Goal: Task Accomplishment & Management: Use online tool/utility

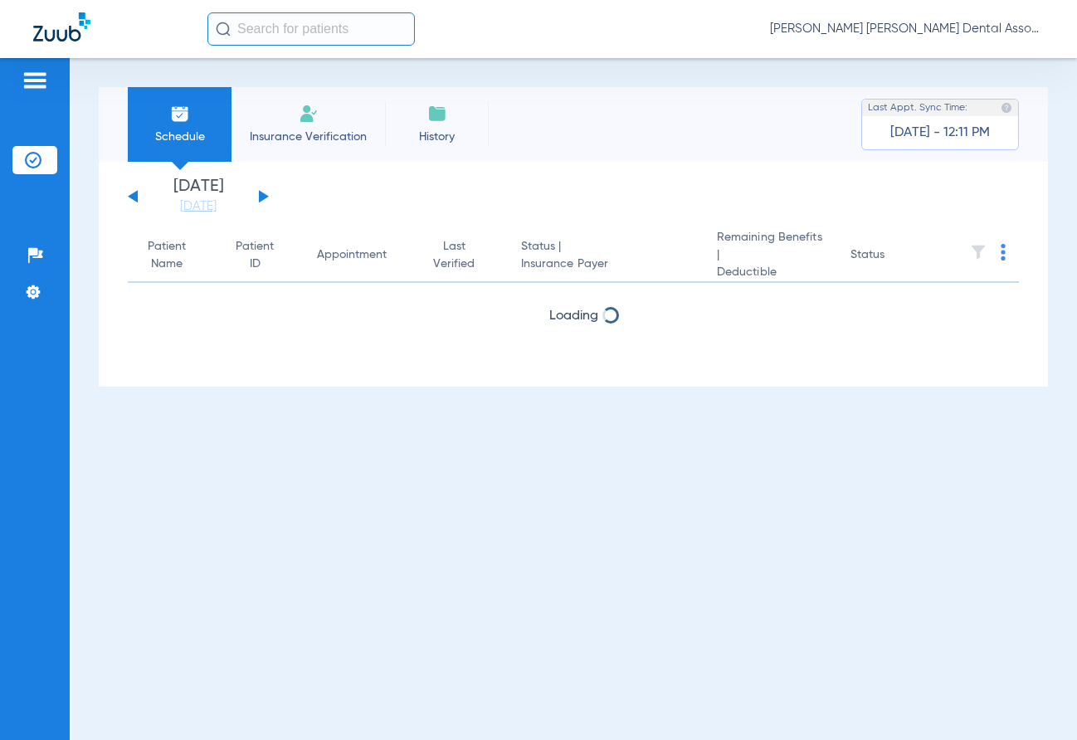
click at [260, 194] on button at bounding box center [264, 196] width 10 height 12
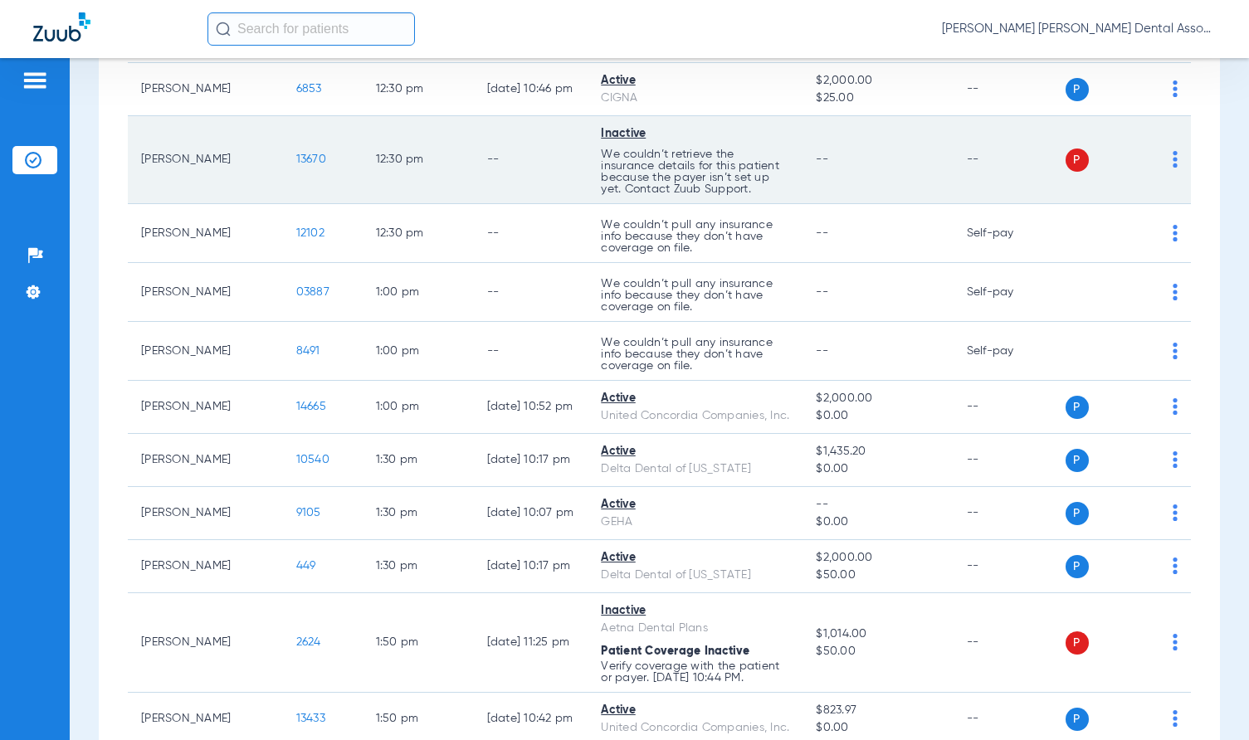
scroll to position [1825, 0]
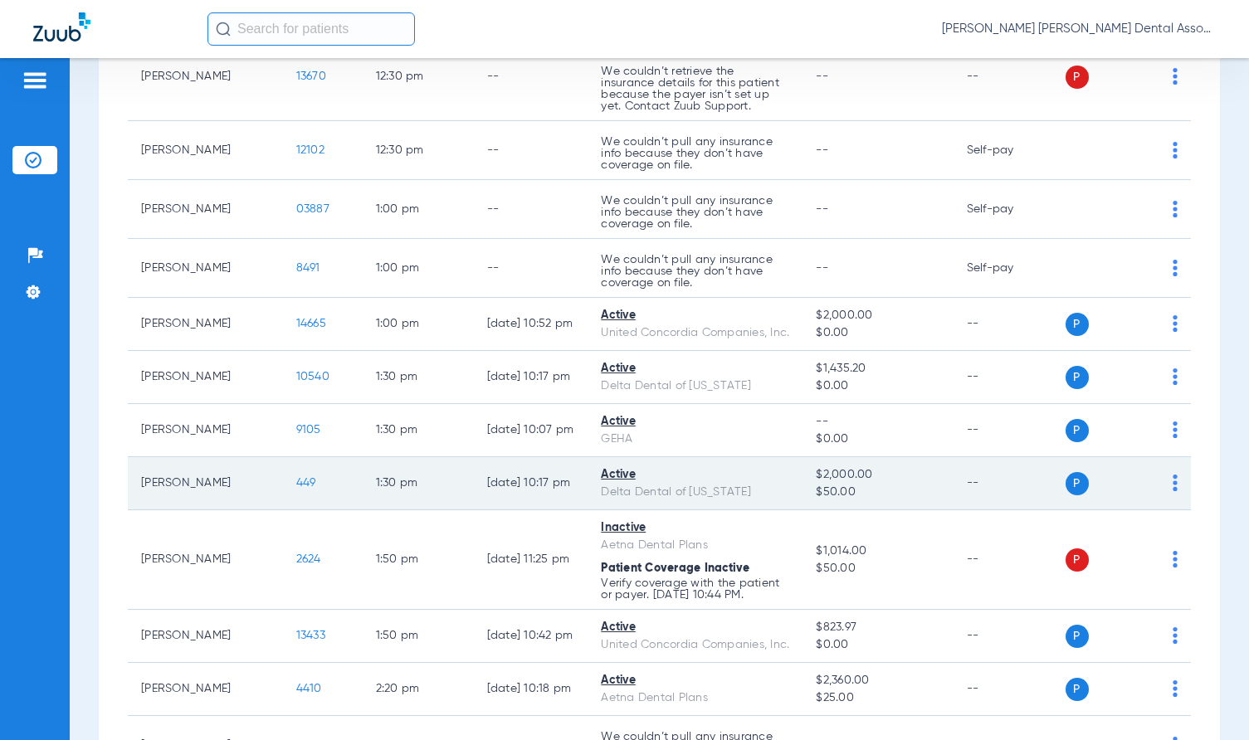
drag, startPoint x: 397, startPoint y: 495, endPoint x: 411, endPoint y: 494, distance: 13.3
click at [397, 495] on td "1:30 PM" at bounding box center [418, 483] width 111 height 53
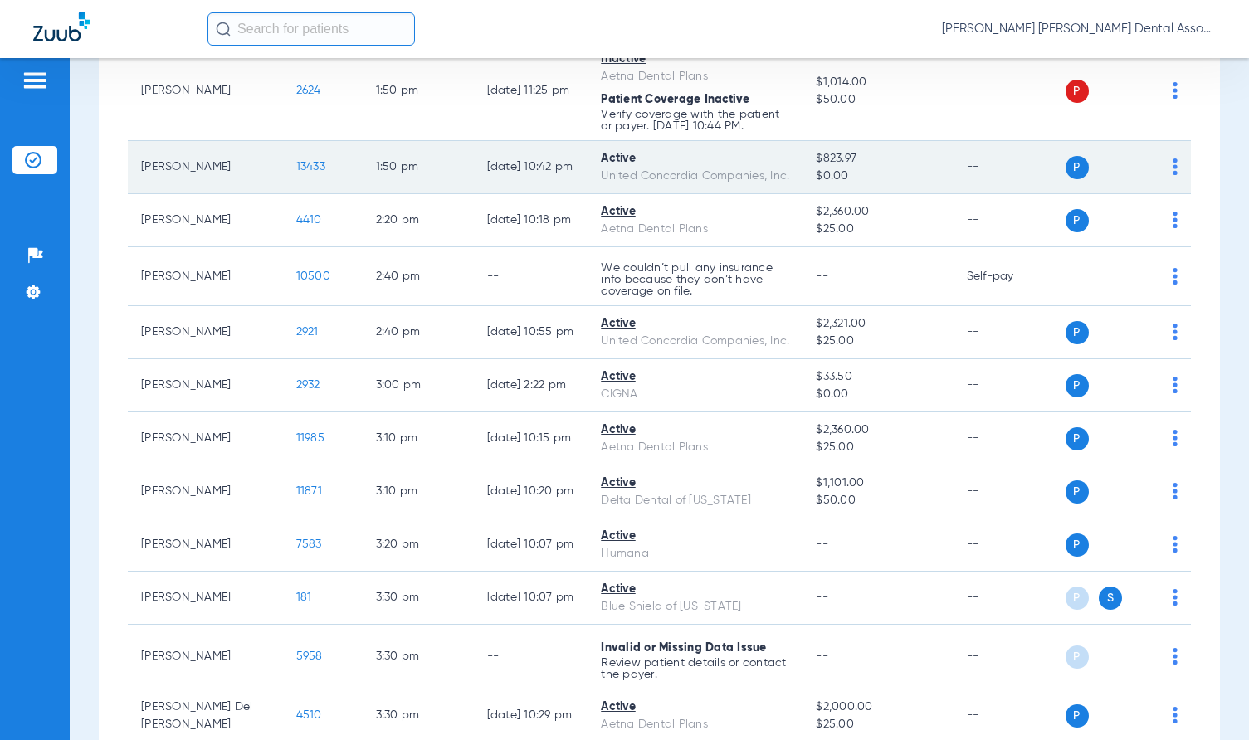
scroll to position [2323, 0]
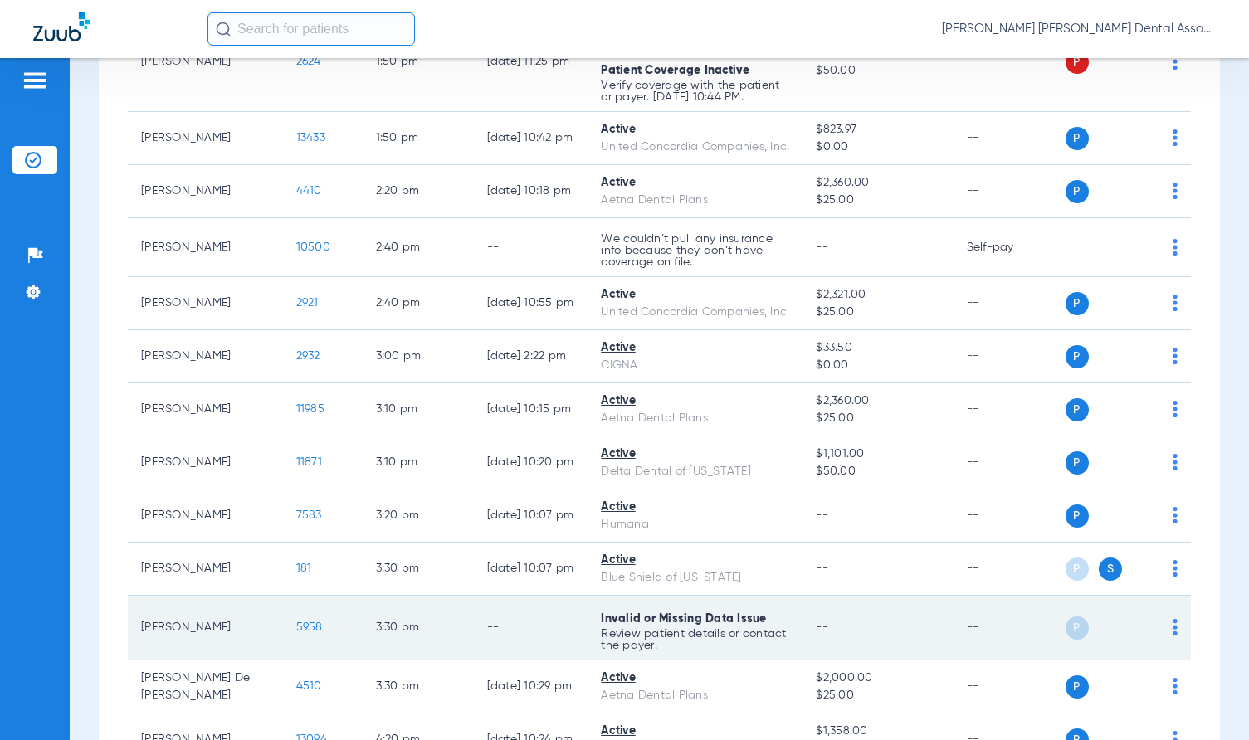
click at [474, 646] on td "--" at bounding box center [531, 628] width 115 height 65
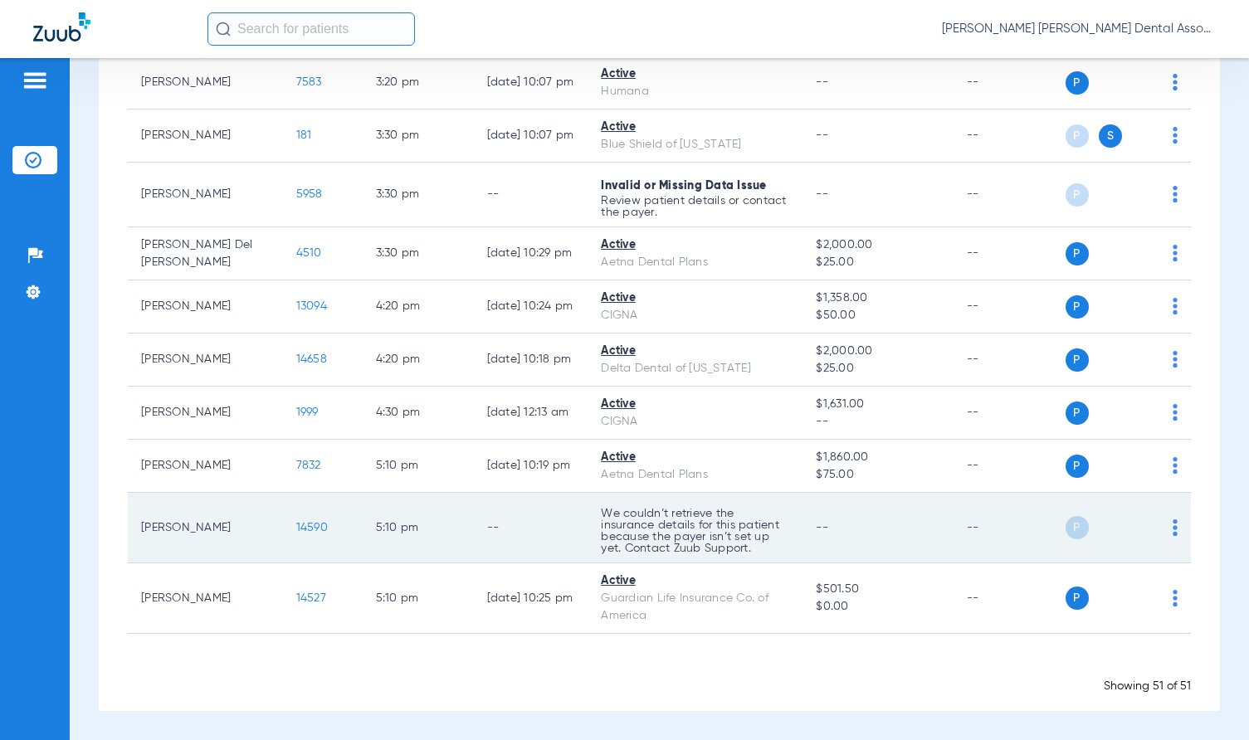
scroll to position [2774, 0]
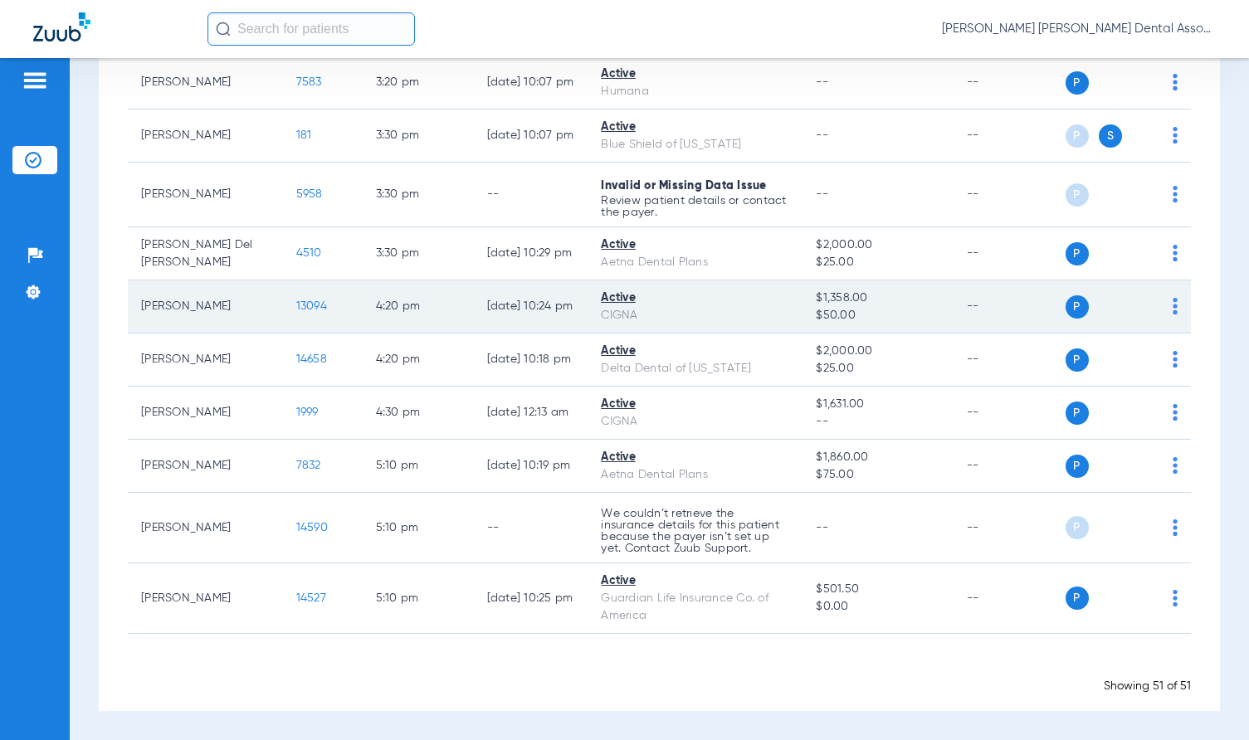
click at [511, 328] on td "[DATE] 10:24 PM" at bounding box center [531, 306] width 115 height 53
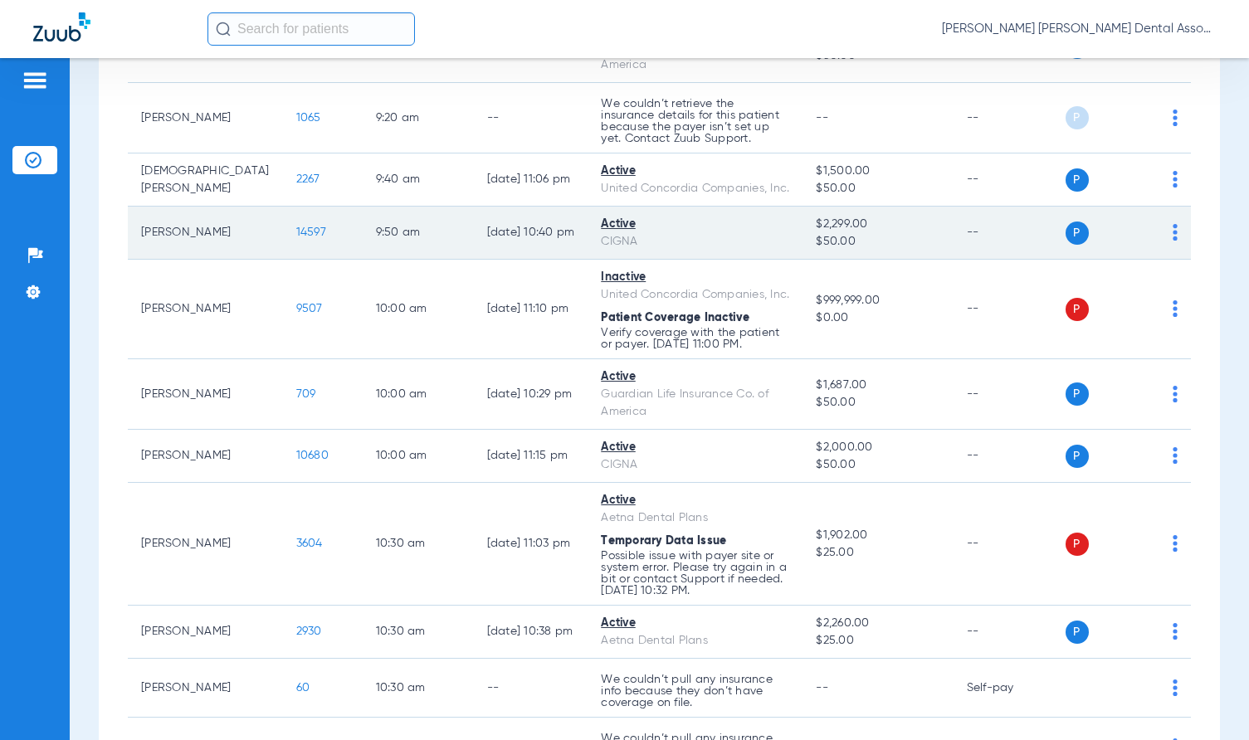
scroll to position [487, 0]
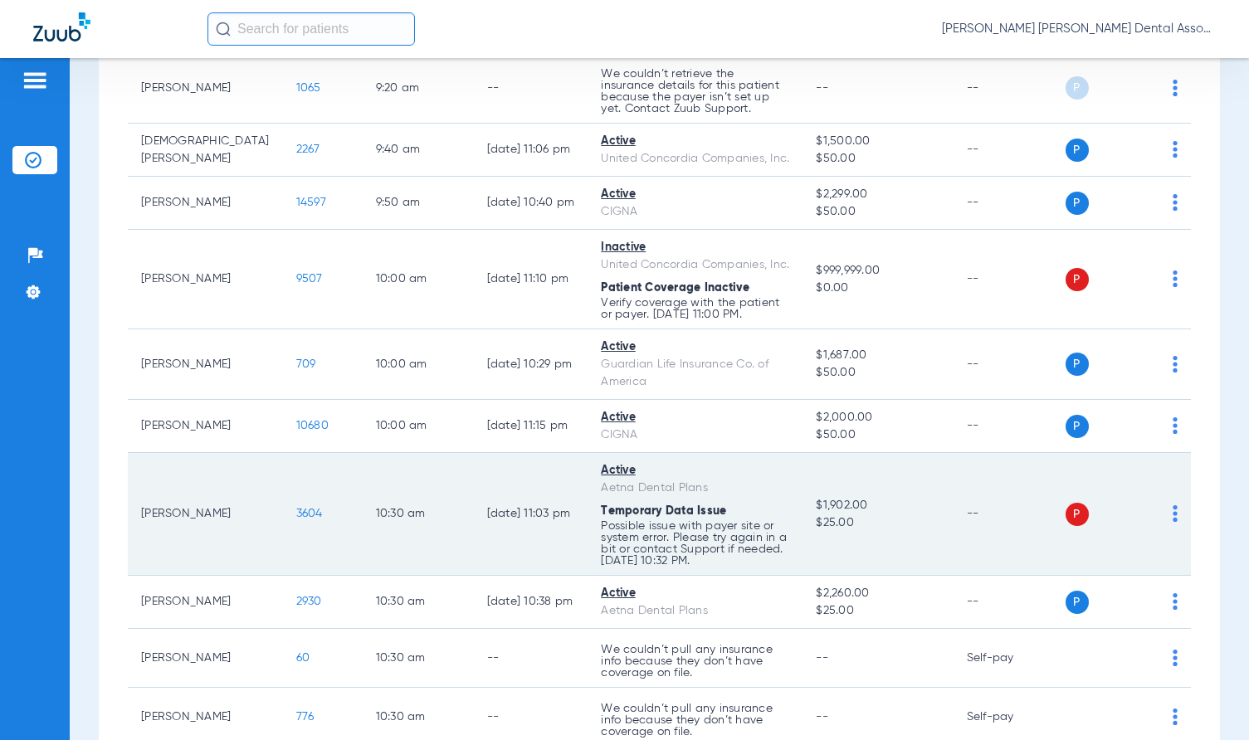
click at [1076, 512] on img at bounding box center [1174, 513] width 5 height 17
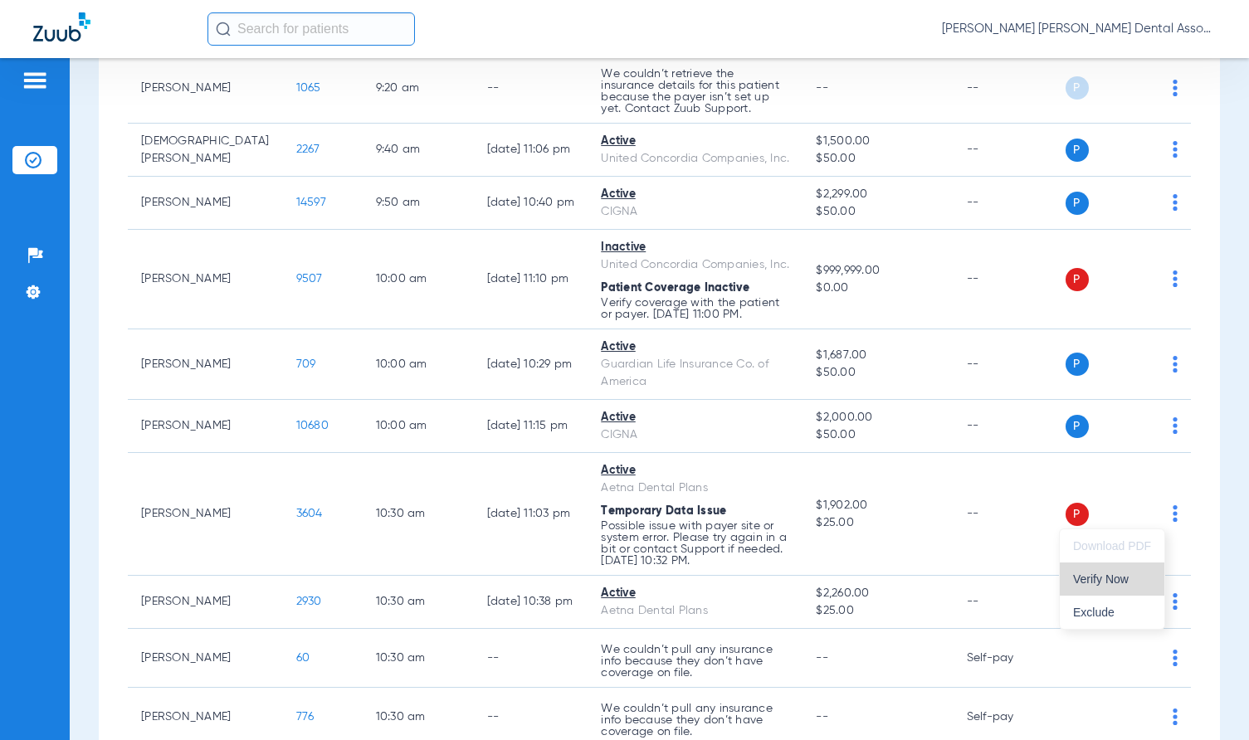
click at [1076, 577] on span "Verify Now" at bounding box center [1112, 579] width 78 height 12
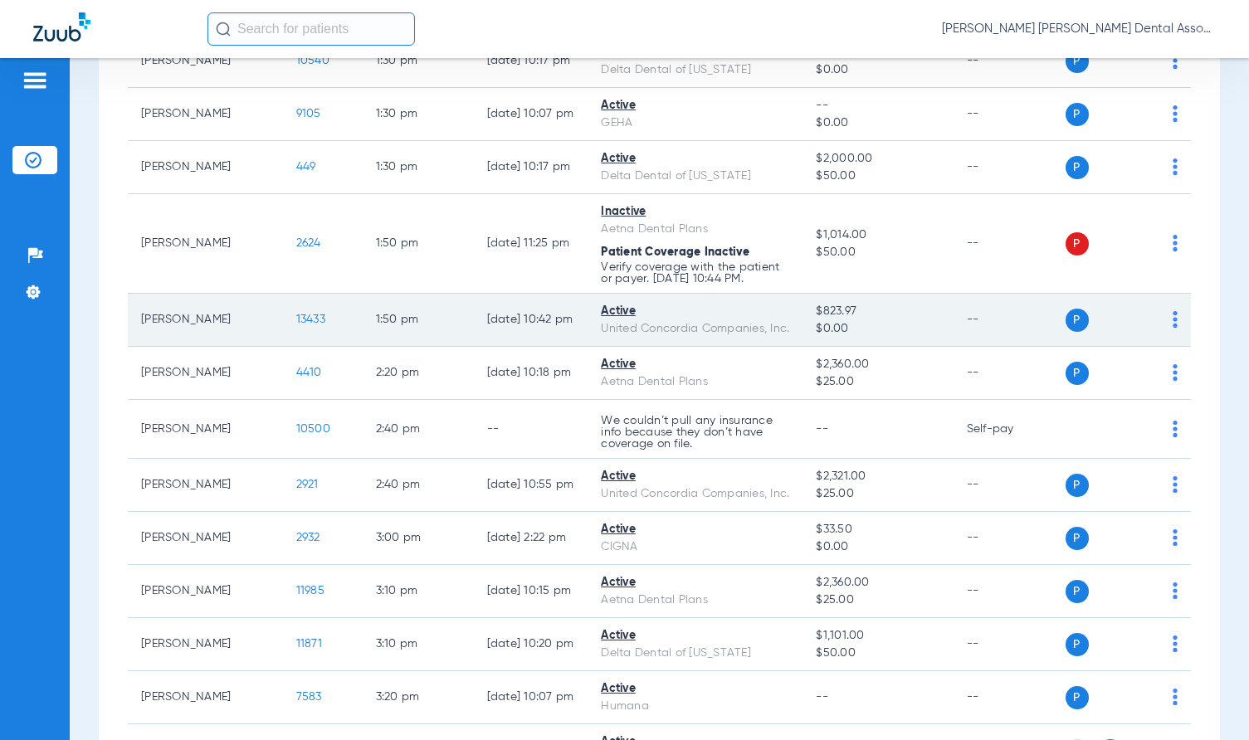
scroll to position [2146, 0]
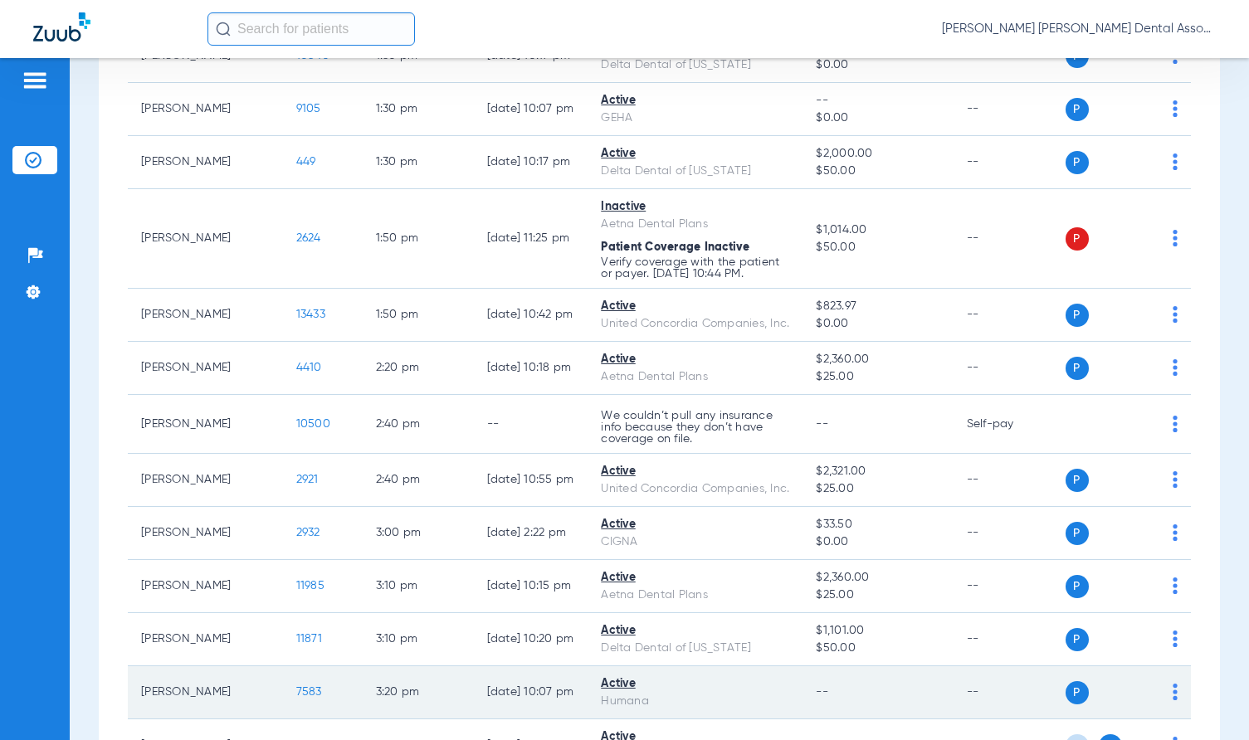
click at [412, 688] on td "3:20 PM" at bounding box center [418, 692] width 111 height 53
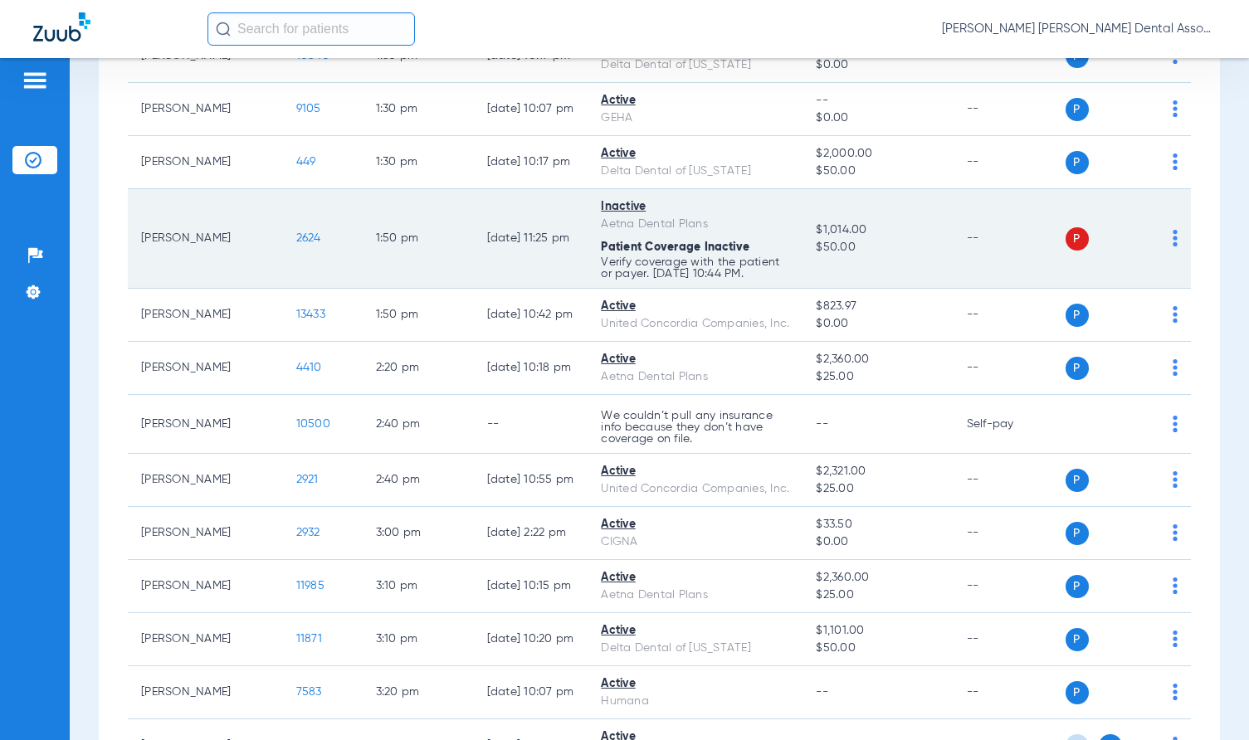
click at [363, 259] on td "1:50 PM" at bounding box center [418, 239] width 111 height 100
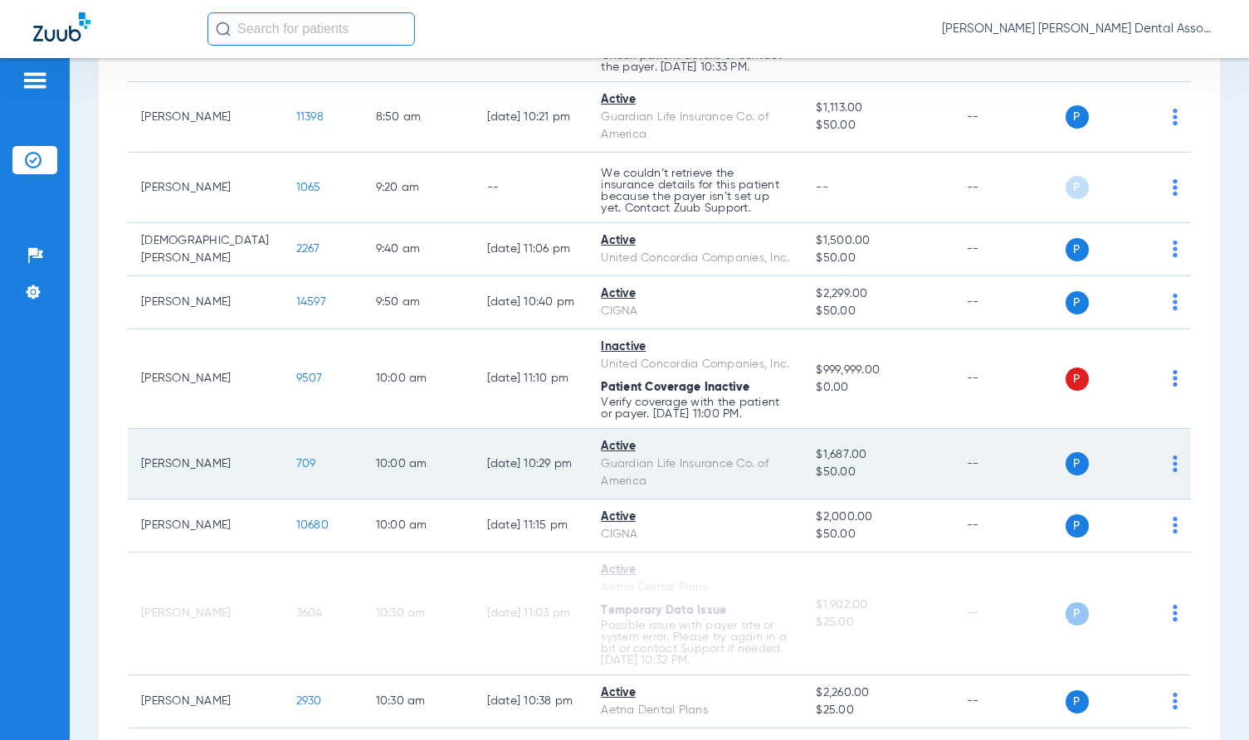
scroll to position [487, 0]
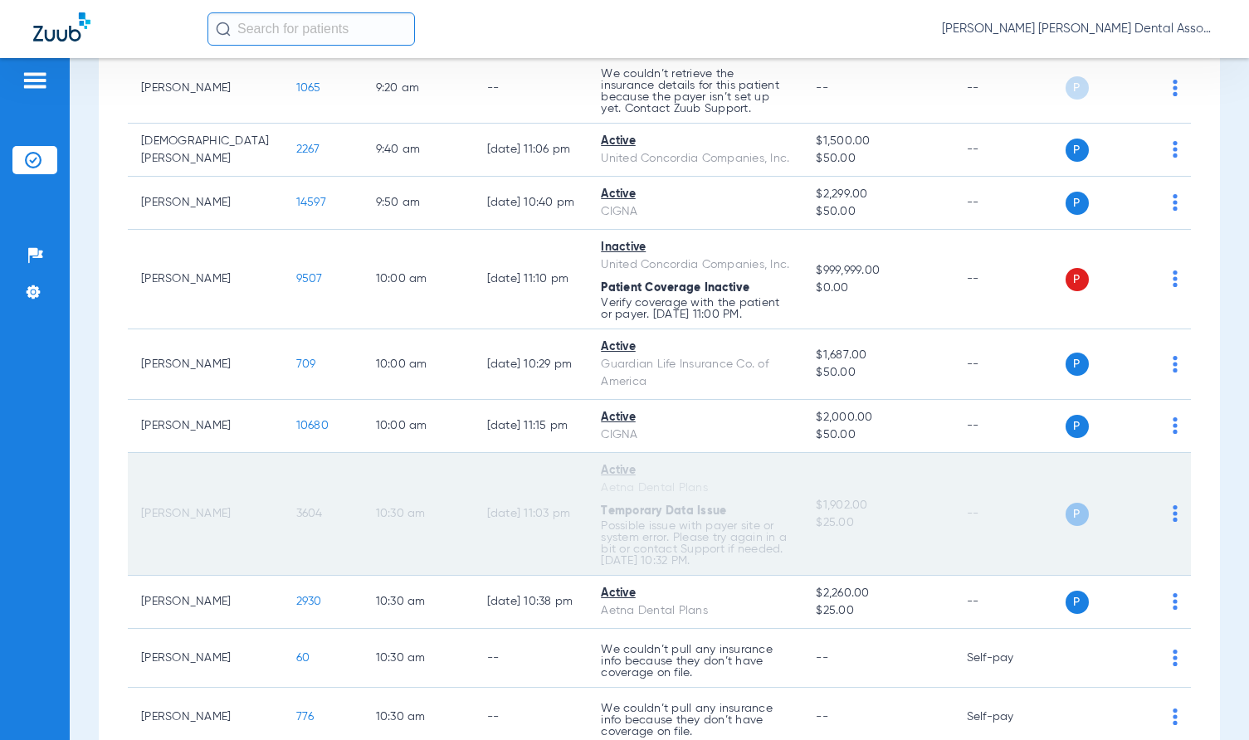
click at [474, 495] on td "[DATE] 11:03 PM" at bounding box center [531, 514] width 115 height 123
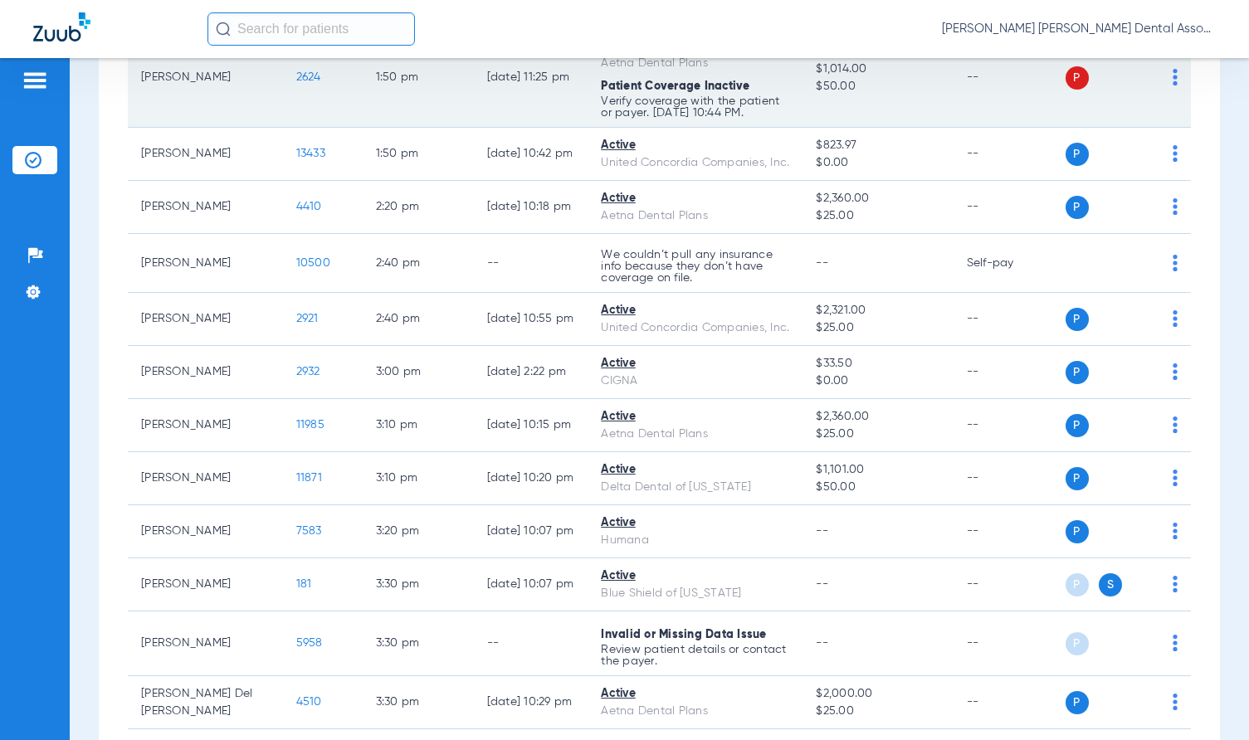
scroll to position [2312, 0]
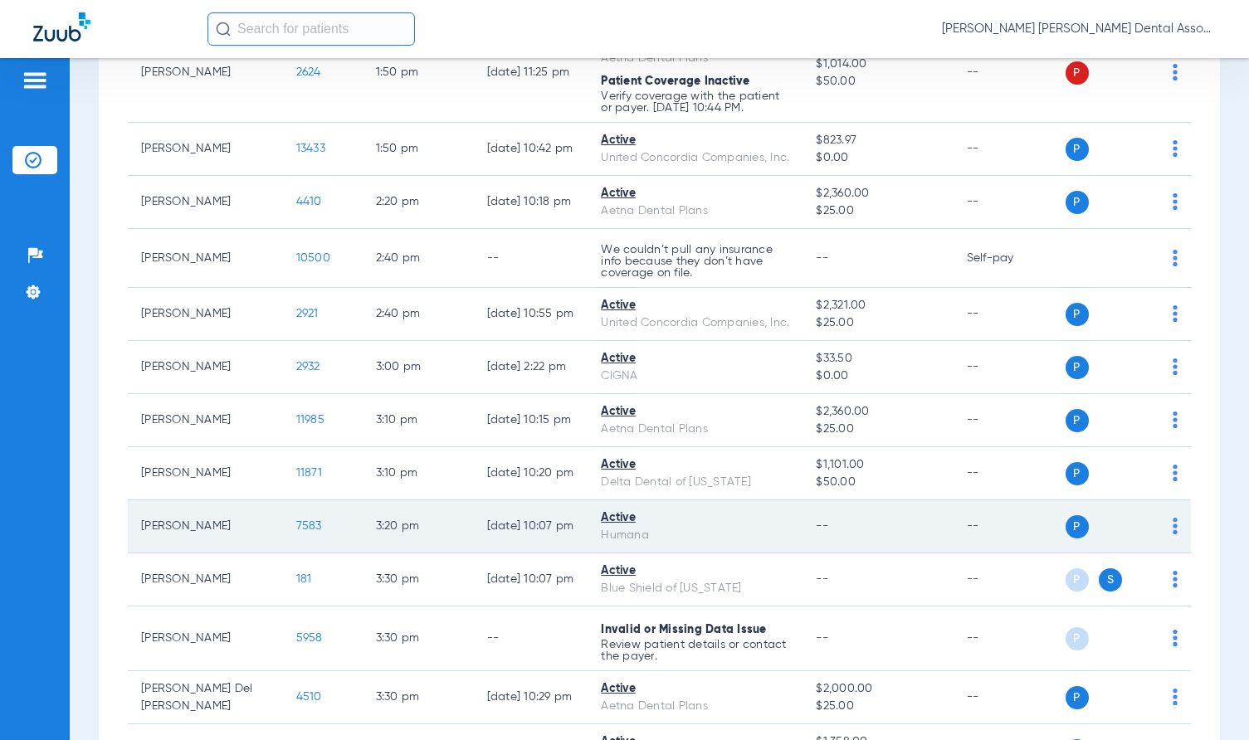
click at [296, 532] on span "7583" at bounding box center [309, 526] width 26 height 12
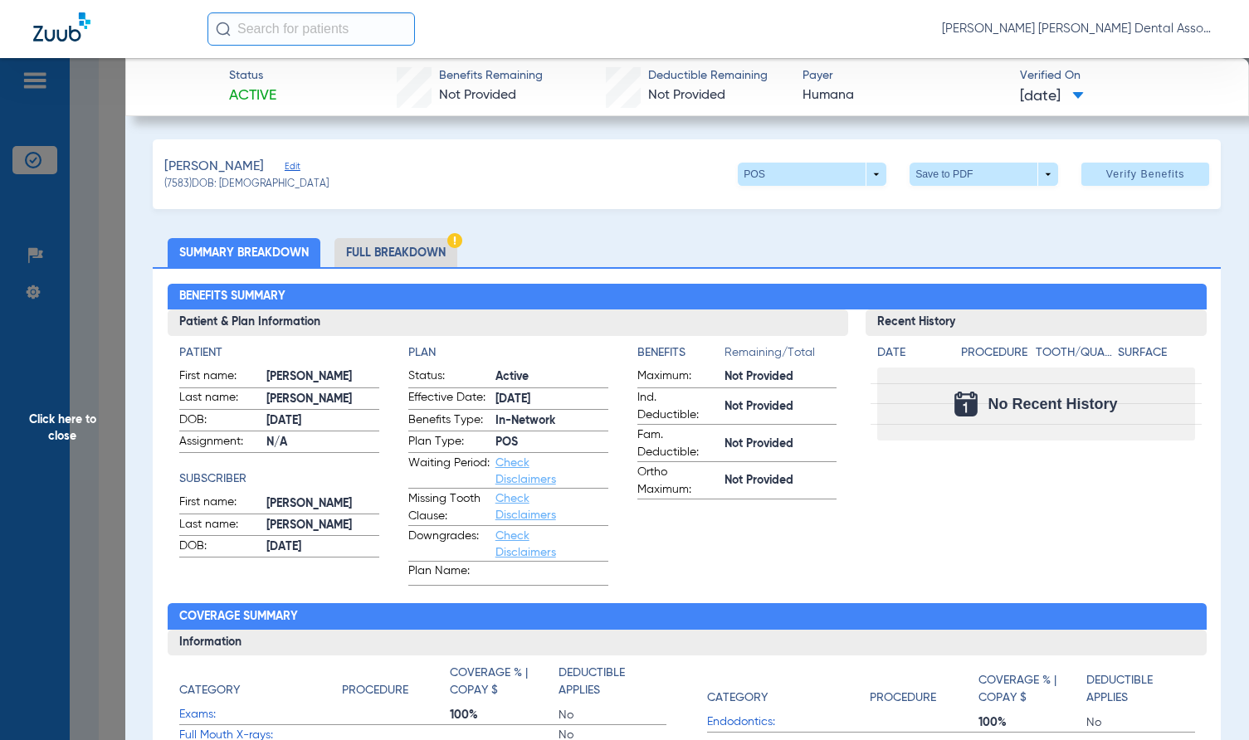
click at [402, 251] on li "Full Breakdown" at bounding box center [395, 252] width 123 height 29
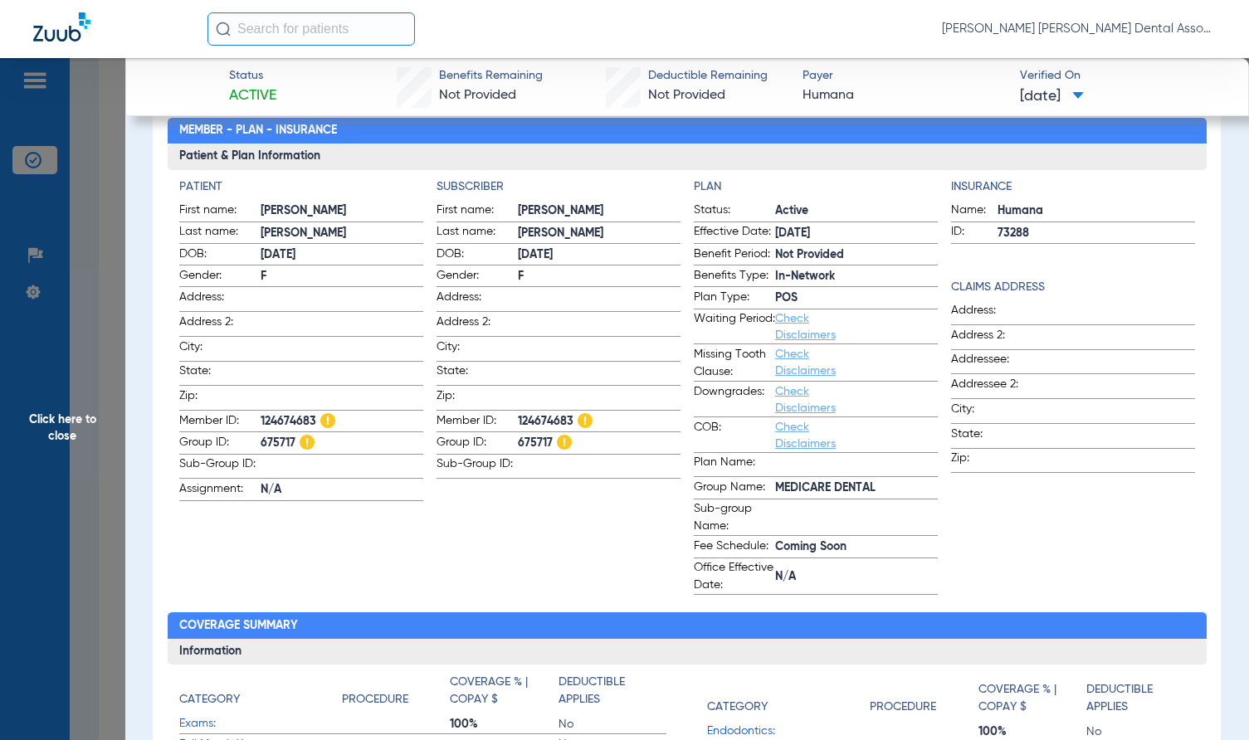
scroll to position [332, 0]
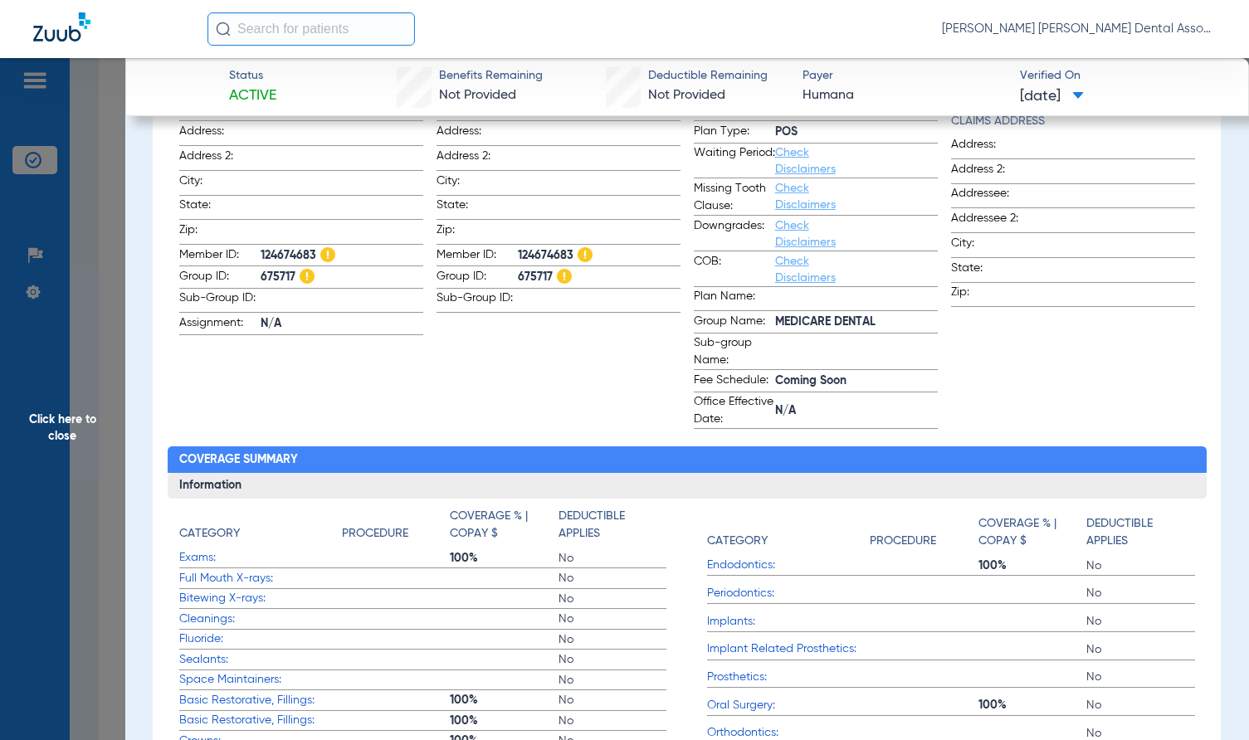
click at [413, 394] on app-patient-information "Patient First name: [PERSON_NAME] Last name: [PERSON_NAME]: [DEMOGRAPHIC_DATA] …" at bounding box center [301, 220] width 244 height 417
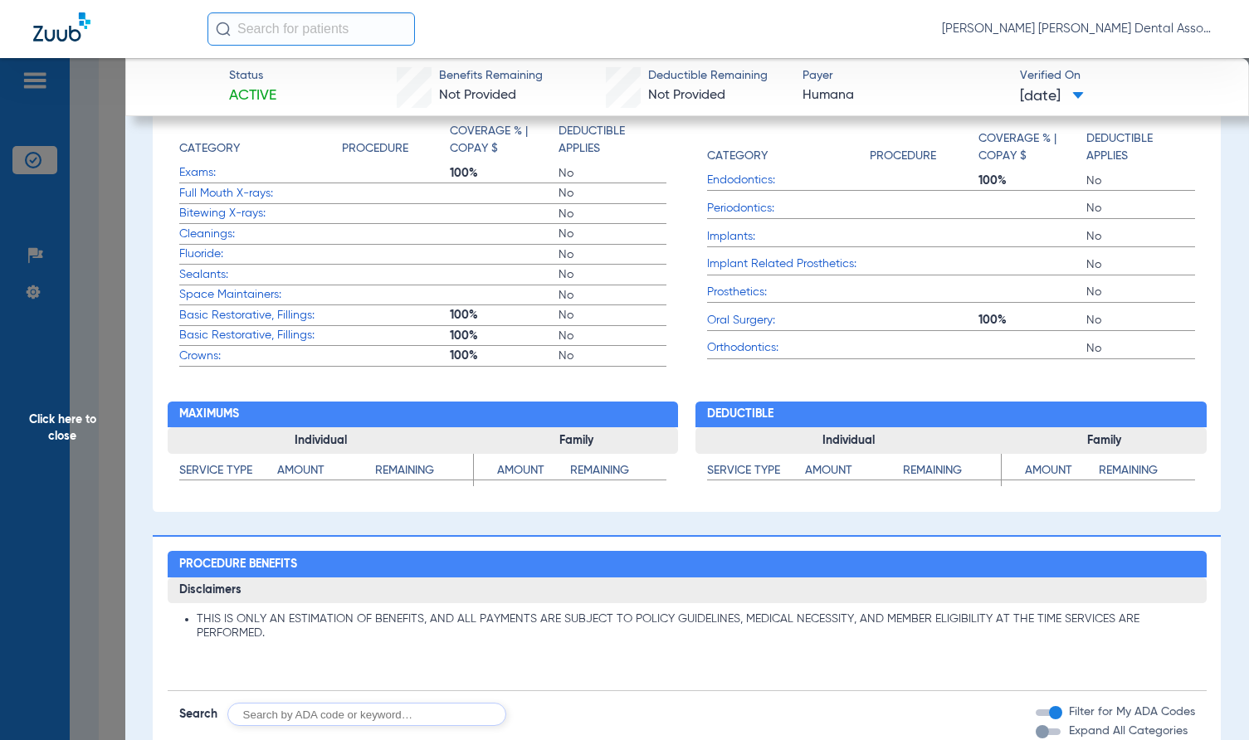
scroll to position [664, 0]
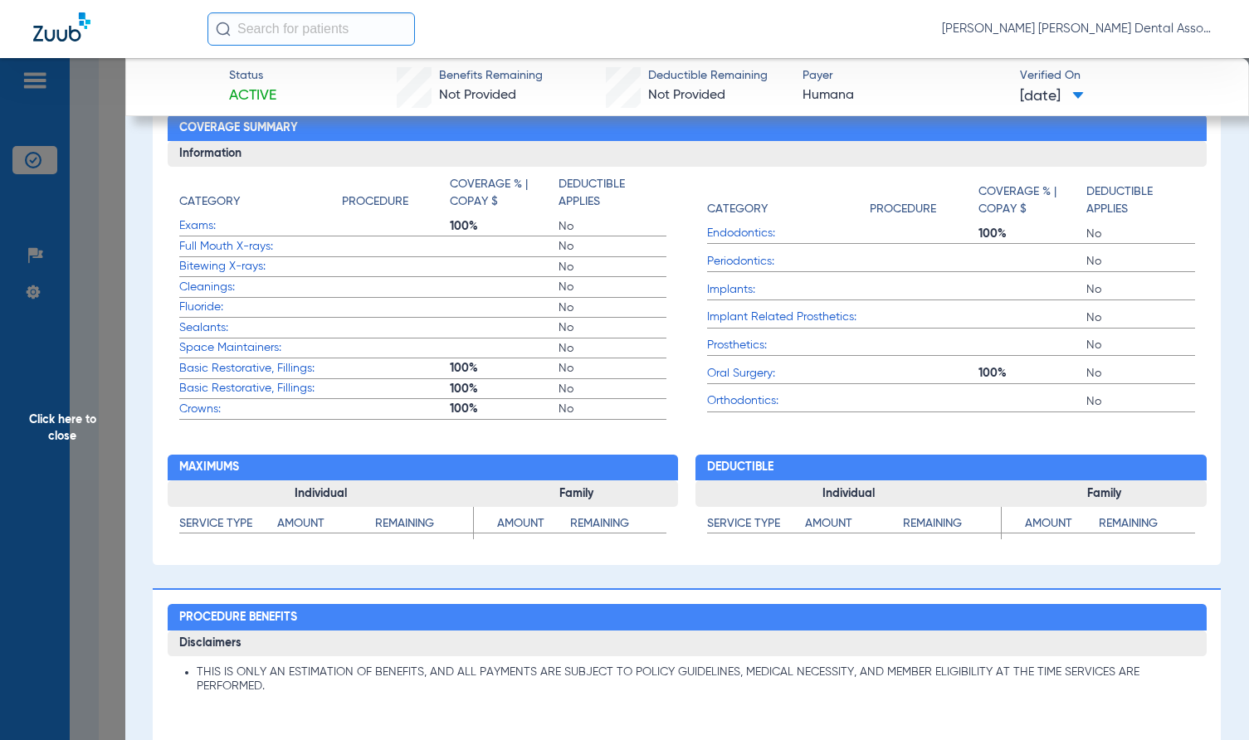
drag, startPoint x: 61, startPoint y: 426, endPoint x: 91, endPoint y: 417, distance: 32.0
click at [60, 426] on span "Click here to close" at bounding box center [62, 428] width 125 height 740
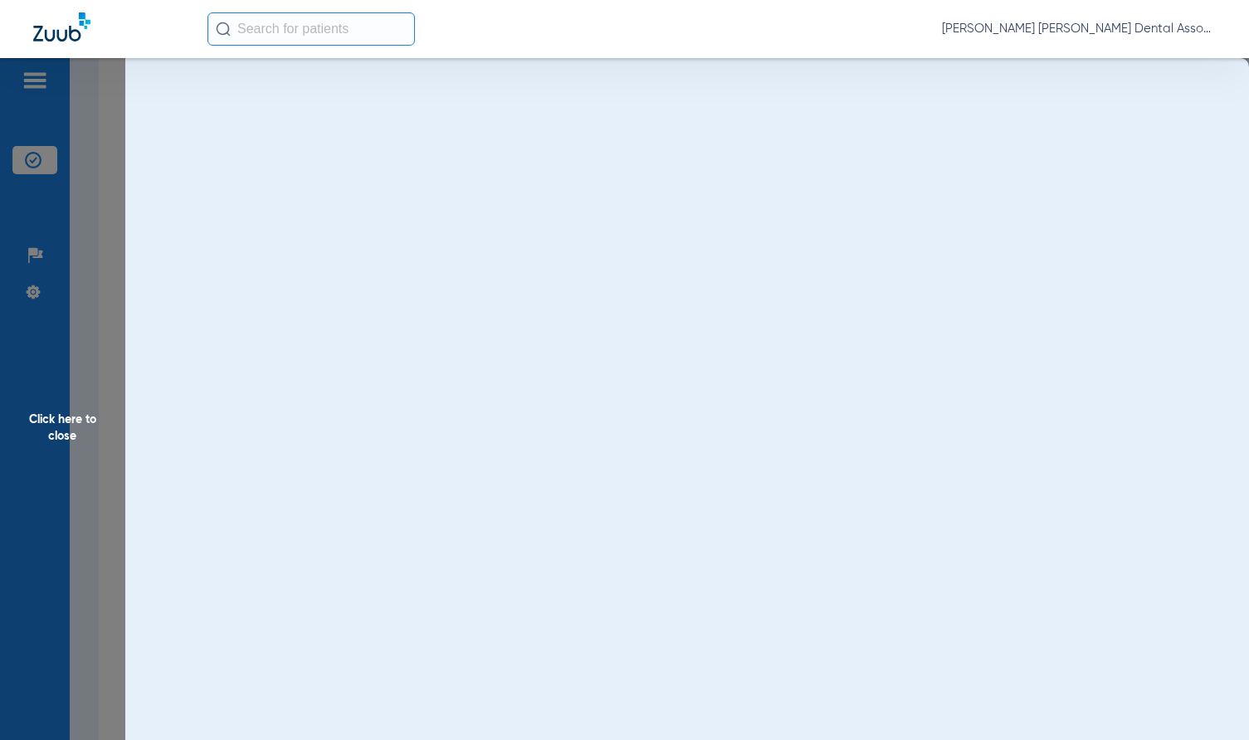
scroll to position [0, 0]
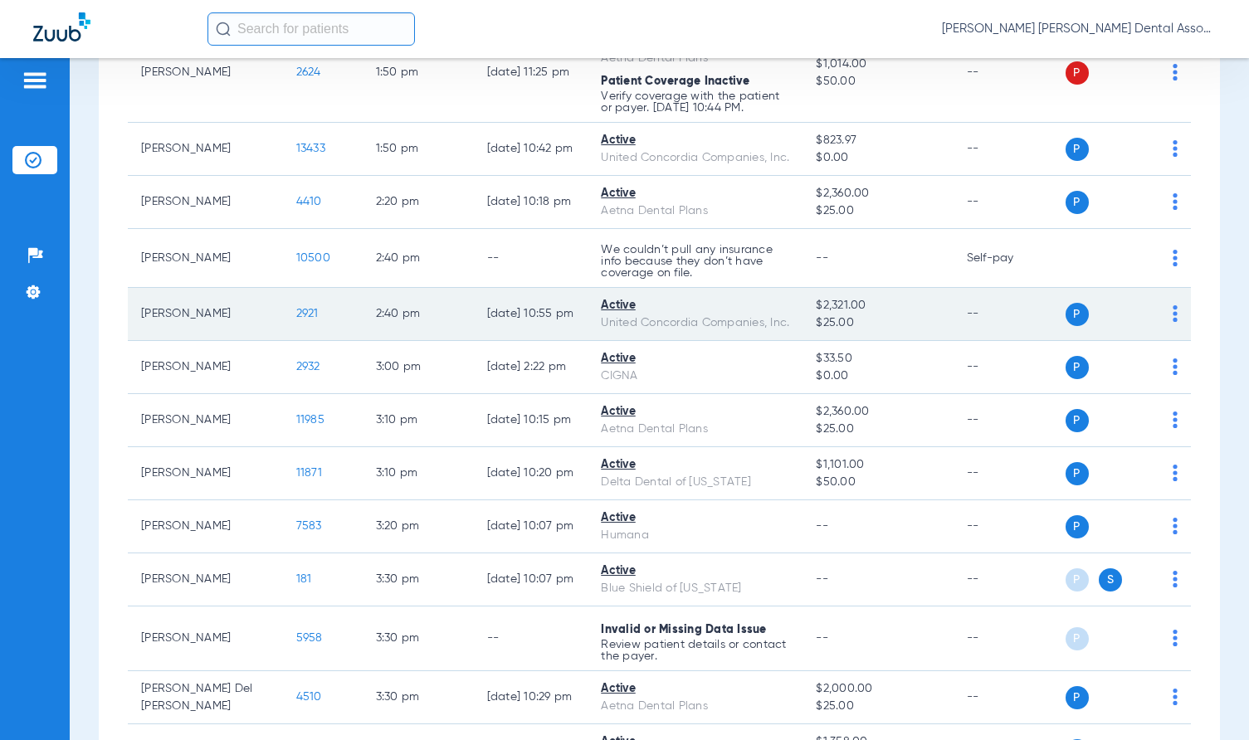
click at [474, 301] on td "[DATE] 10:55 PM" at bounding box center [531, 314] width 115 height 53
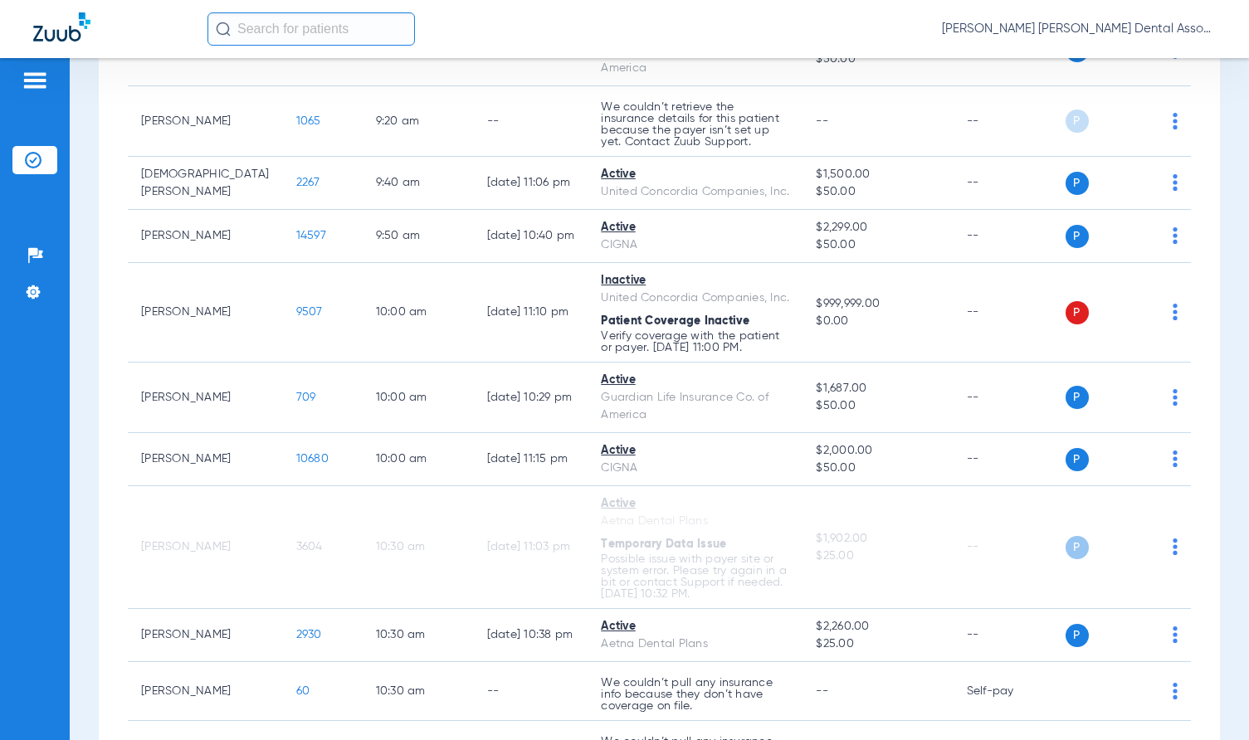
scroll to position [489, 0]
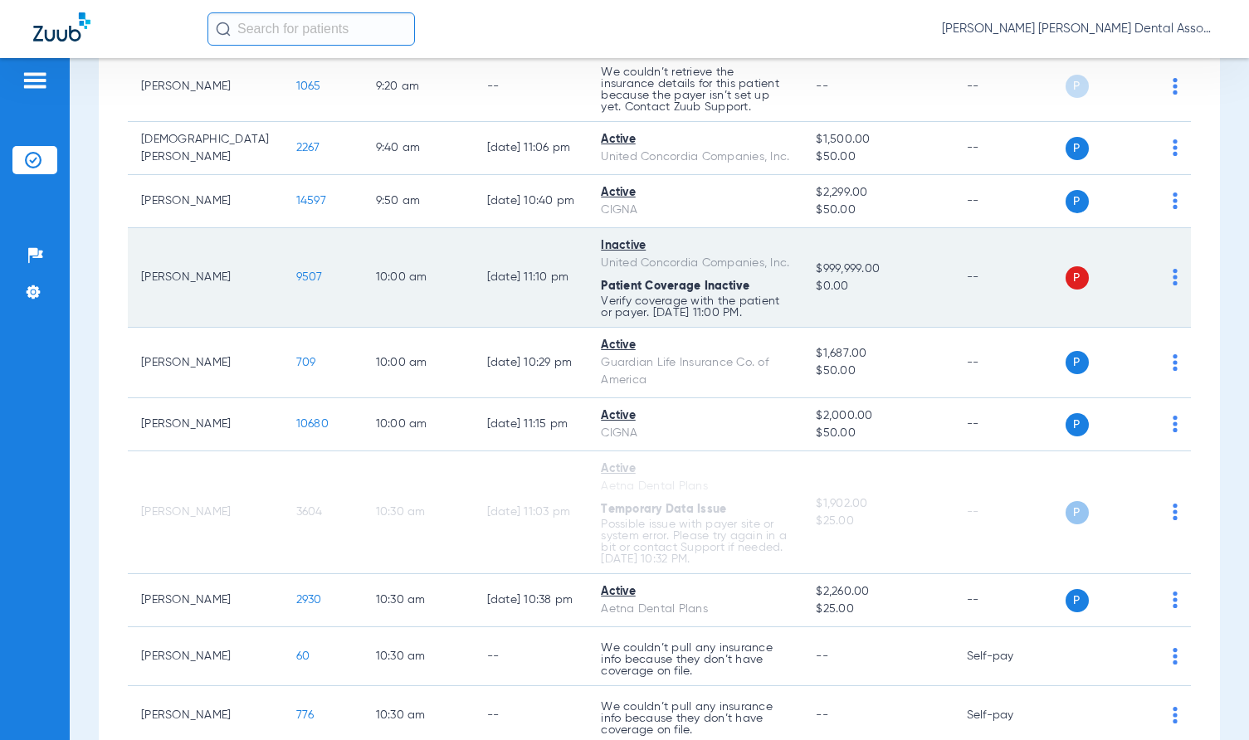
click at [1076, 278] on img at bounding box center [1174, 277] width 5 height 17
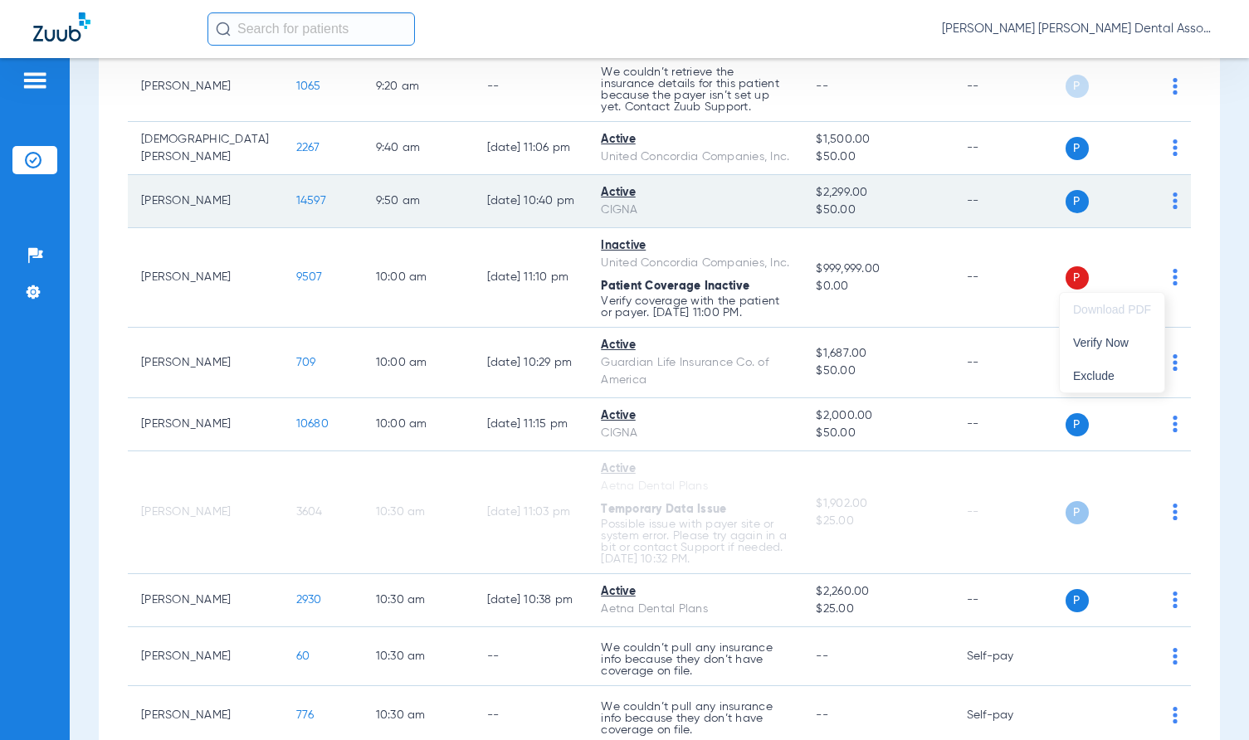
drag, startPoint x: 471, startPoint y: 219, endPoint x: 465, endPoint y: 179, distance: 40.4
click at [471, 219] on div at bounding box center [624, 370] width 1249 height 740
